Goal: Unclear

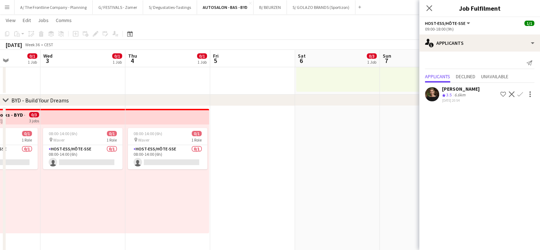
scroll to position [0, 299]
click at [337, 180] on app-date-cell at bounding box center [337, 206] width 85 height 200
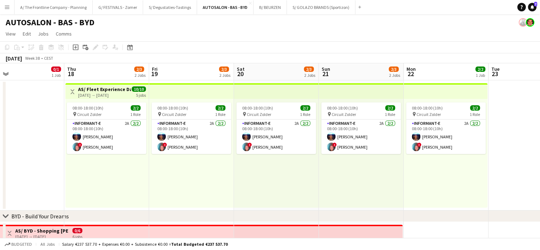
scroll to position [0, 190]
